Goal: Navigation & Orientation: Find specific page/section

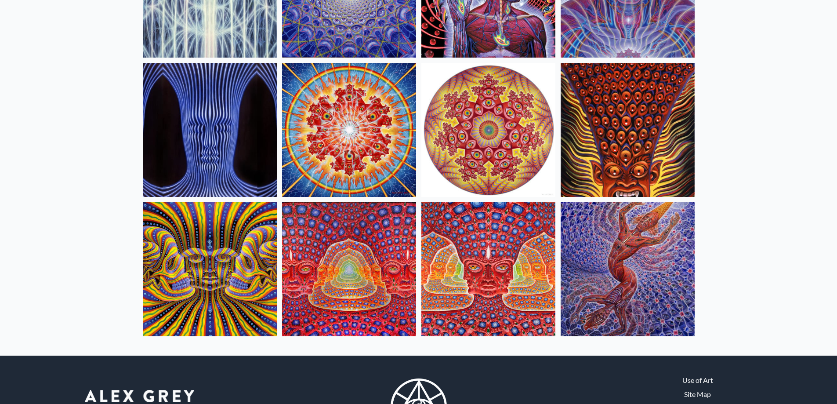
scroll to position [367, 0]
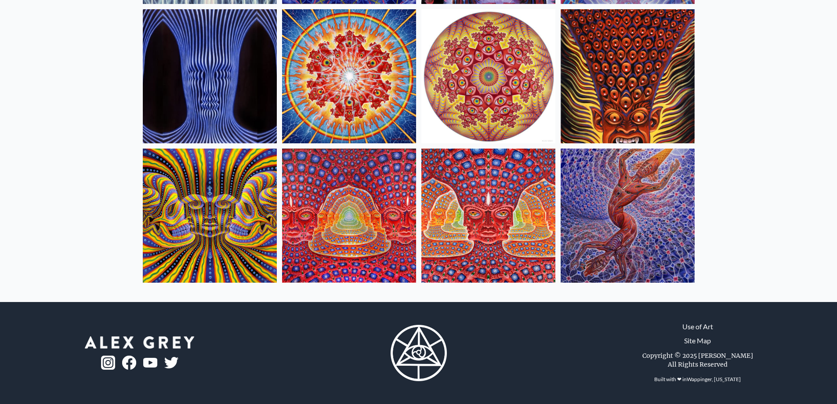
click at [468, 218] on img at bounding box center [488, 216] width 134 height 134
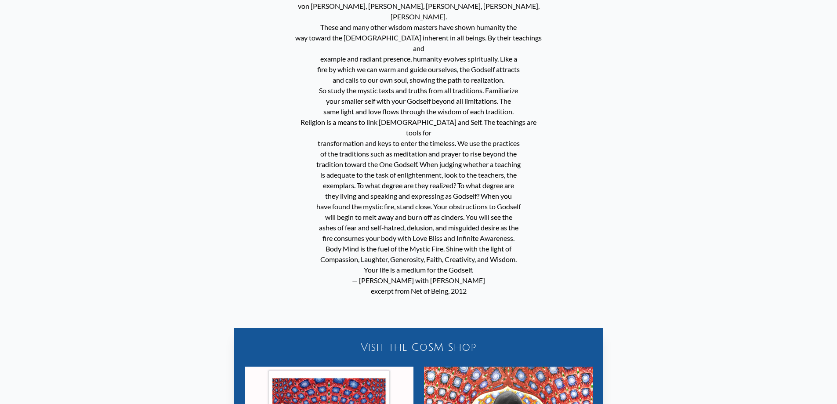
scroll to position [439, 0]
